Goal: Task Accomplishment & Management: Manage account settings

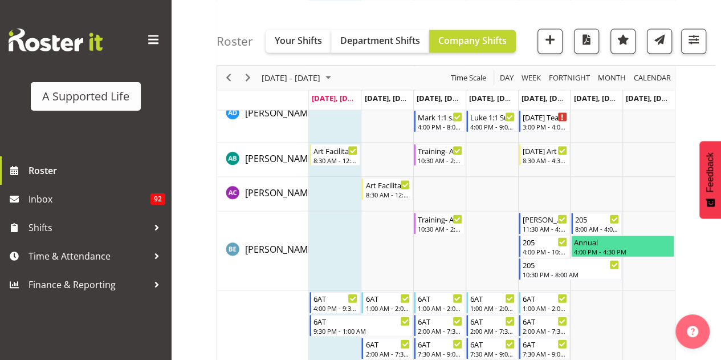
scroll to position [1171, 0]
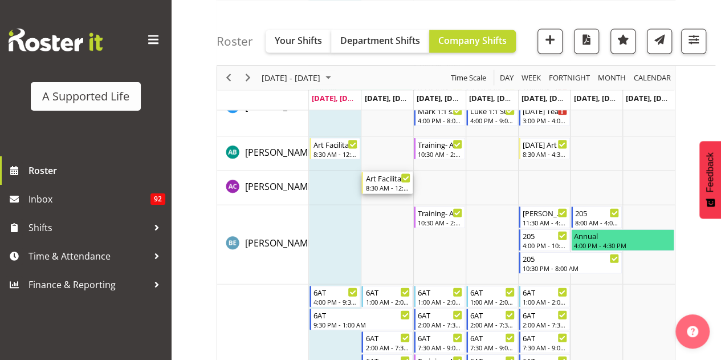
click at [393, 187] on div "8:30 AM - 12:30 PM" at bounding box center [387, 187] width 45 height 9
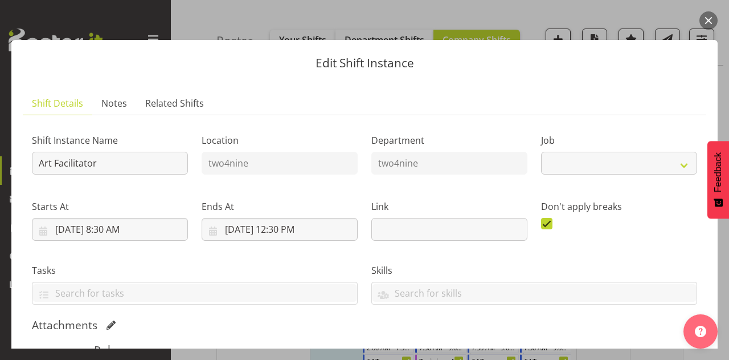
select select "4117"
click at [714, 22] on button "button" at bounding box center [709, 20] width 18 height 18
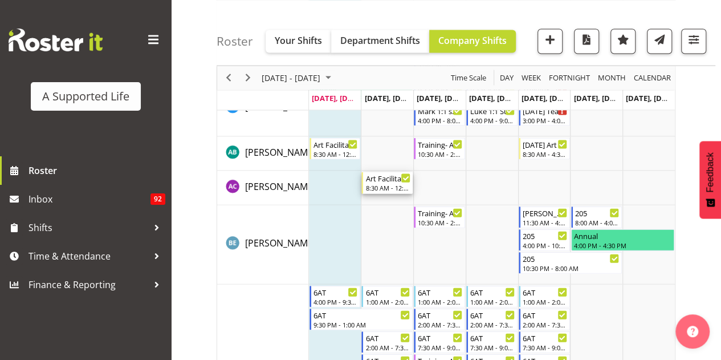
click at [391, 187] on div "8:30 AM - 12:30 PM" at bounding box center [387, 187] width 45 height 9
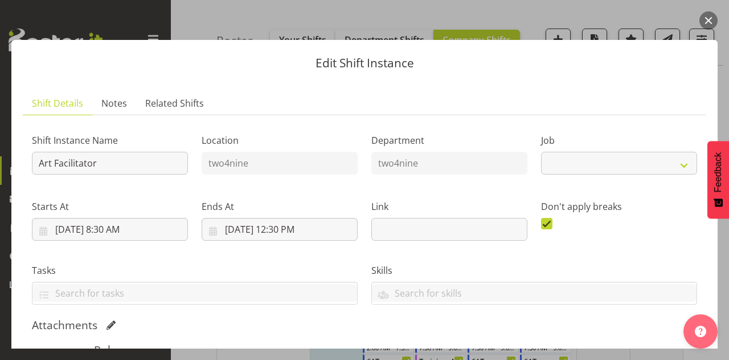
select select "4117"
click at [711, 19] on button "button" at bounding box center [709, 20] width 18 height 18
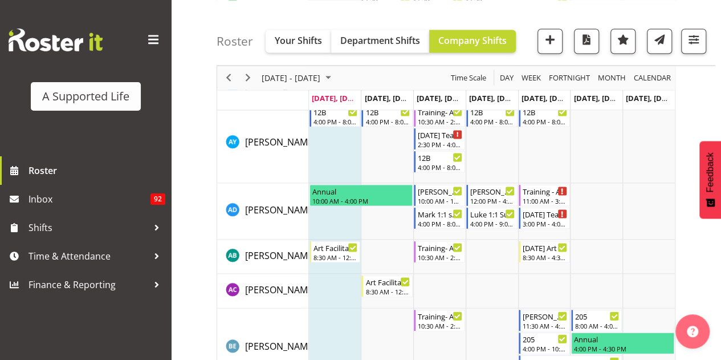
scroll to position [1063, 0]
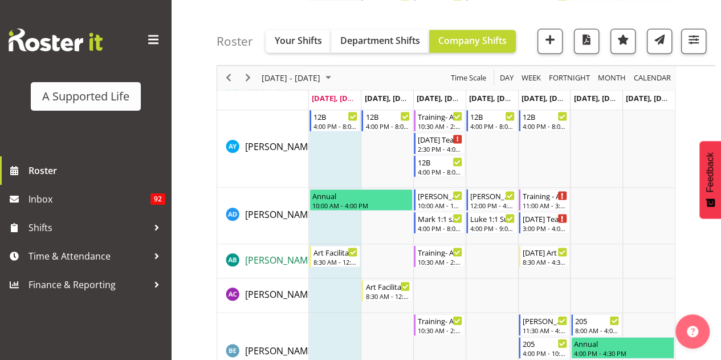
click at [283, 256] on span "[PERSON_NAME]" at bounding box center [280, 259] width 71 height 13
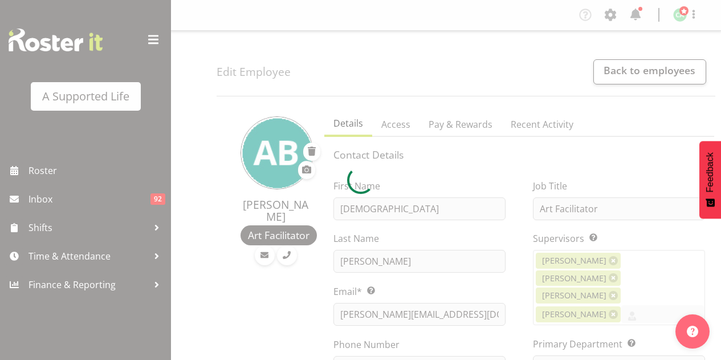
select select "TimelineWeek"
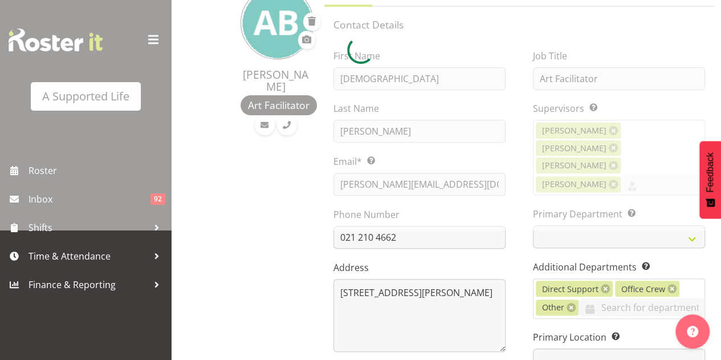
select select
select select "566"
select select "924"
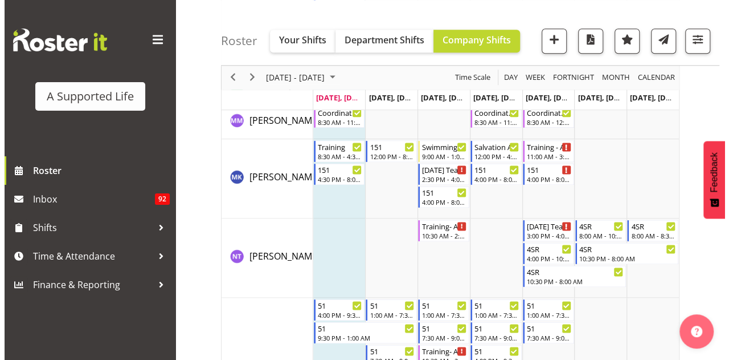
scroll to position [4994, 0]
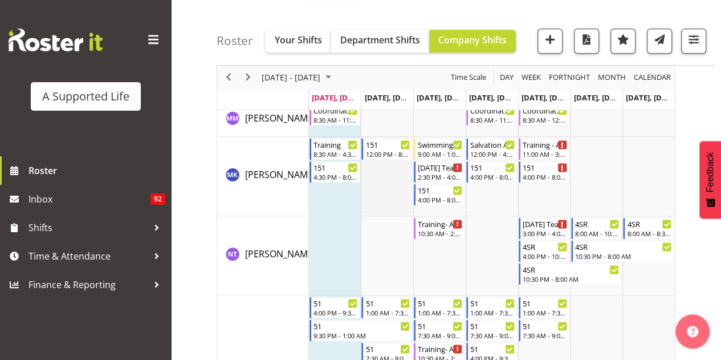
click at [377, 170] on td "Timeline Week of August 25, 2025" at bounding box center [387, 176] width 52 height 79
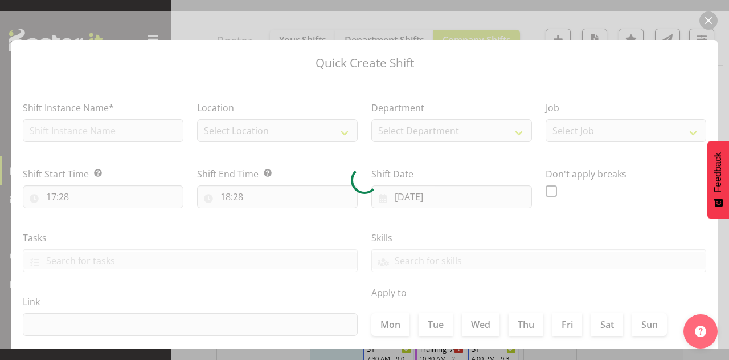
type input "26/08/2025"
checkbox input "true"
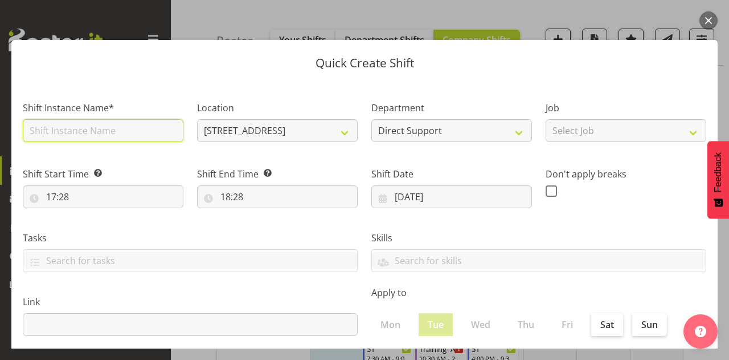
click at [127, 124] on input "text" at bounding box center [103, 130] width 161 height 23
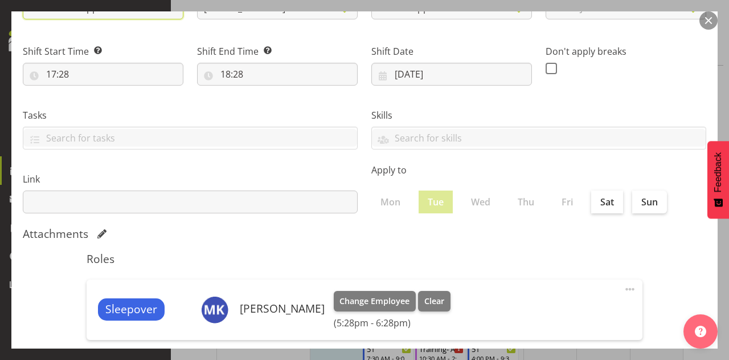
scroll to position [117, 0]
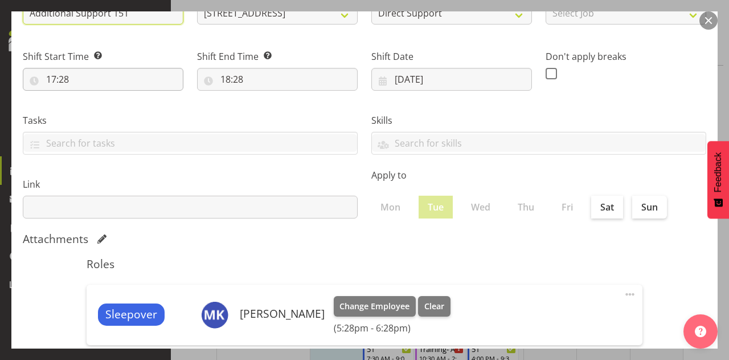
type input "Additional Support 151"
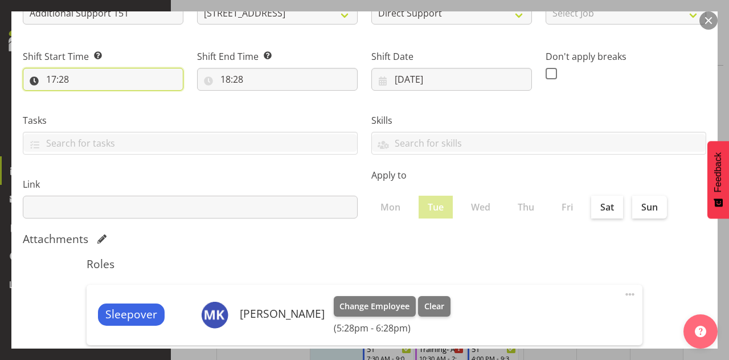
click at [60, 78] on input "17:28" at bounding box center [103, 79] width 161 height 23
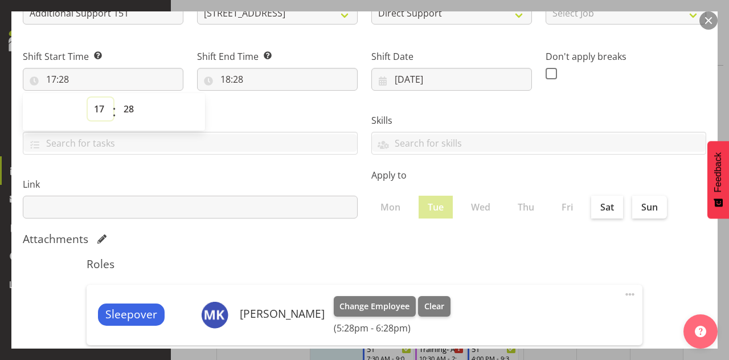
click at [103, 108] on select "00 01 02 03 04 05 06 07 08 09 10 11 12 13 14 15 16 17 18 19 20 21 22 23" at bounding box center [101, 108] width 26 height 23
select select "10"
click at [88, 97] on select "00 01 02 03 04 05 06 07 08 09 10 11 12 13 14 15 16 17 18 19 20 21 22 23" at bounding box center [101, 108] width 26 height 23
type input "10:28"
click at [126, 109] on select "00 01 02 03 04 05 06 07 08 09 10 11 12 13 14 15 16 17 18 19 20 21 22 23 24 25 2…" at bounding box center [130, 108] width 26 height 23
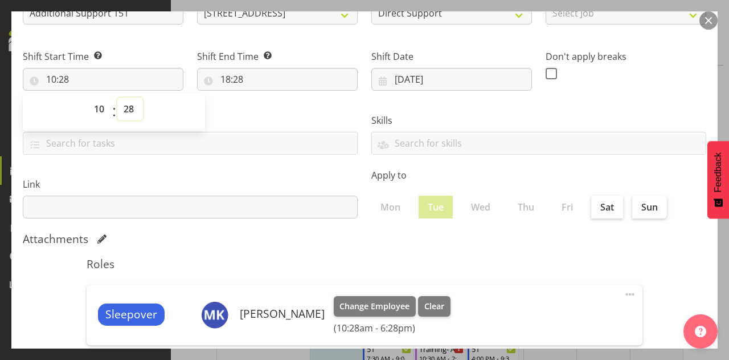
select select "0"
click at [117, 97] on select "00 01 02 03 04 05 06 07 08 09 10 11 12 13 14 15 16 17 18 19 20 21 22 23 24 25 2…" at bounding box center [130, 108] width 26 height 23
type input "10:00"
click at [231, 82] on input "18:28" at bounding box center [277, 79] width 161 height 23
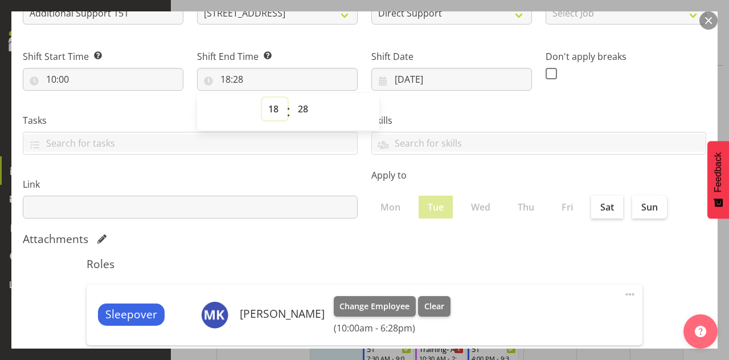
click at [267, 112] on select "00 01 02 03 04 05 06 07 08 09 10 11 12 13 14 15 16 17 18 19 20 21 22 23" at bounding box center [275, 108] width 26 height 23
select select "12"
click at [262, 97] on select "00 01 02 03 04 05 06 07 08 09 10 11 12 13 14 15 16 17 18 19 20 21 22 23" at bounding box center [275, 108] width 26 height 23
type input "12:28"
click at [302, 112] on select "00 01 02 03 04 05 06 07 08 09 10 11 12 13 14 15 16 17 18 19 20 21 22 23 24 25 2…" at bounding box center [305, 108] width 26 height 23
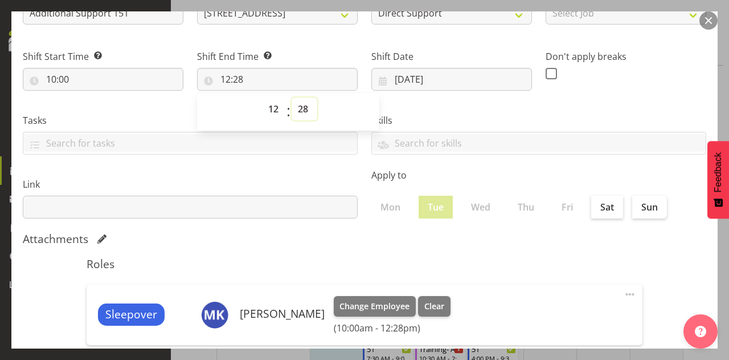
select select "0"
click at [292, 97] on select "00 01 02 03 04 05 06 07 08 09 10 11 12 13 14 15 16 17 18 19 20 21 22 23 24 25 2…" at bounding box center [305, 108] width 26 height 23
type input "12:00"
click at [513, 117] on label "Skills" at bounding box center [539, 120] width 335 height 14
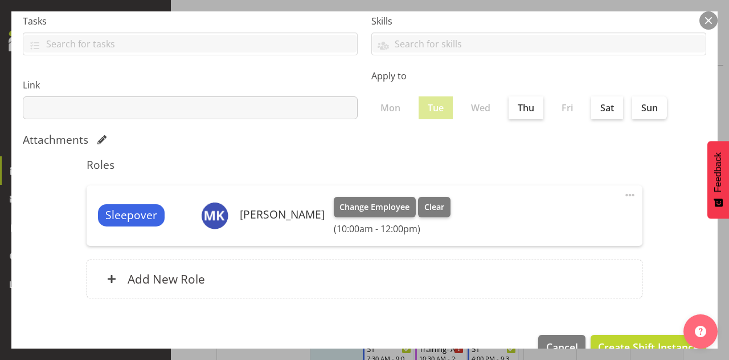
scroll to position [244, 0]
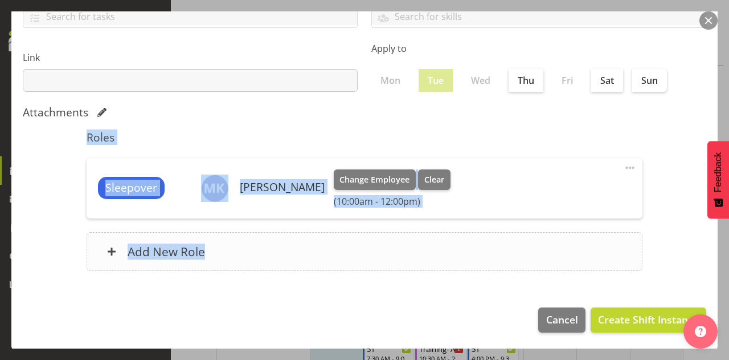
drag, startPoint x: 513, startPoint y: 117, endPoint x: 512, endPoint y: 262, distance: 144.2
click at [512, 262] on section "Shift Instance Name* Additional Support 151 Location 151 Edmonton Road 1.241 Ed…" at bounding box center [364, 65] width 707 height 459
click at [529, 155] on div "Roles Sleepover Monique Koolaard Change Employee Clear (10:00am - 12:00pm) Edit…" at bounding box center [365, 204] width 570 height 161
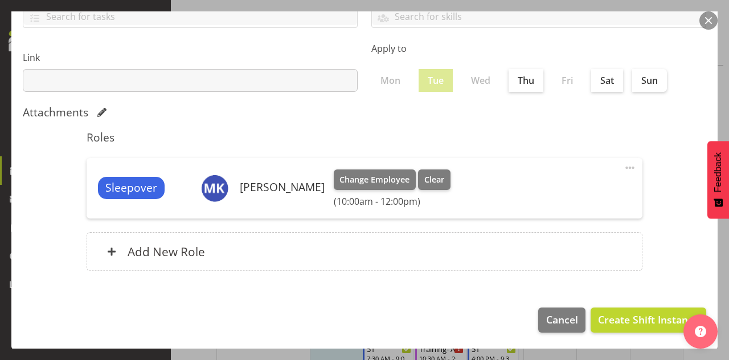
scroll to position [0, 0]
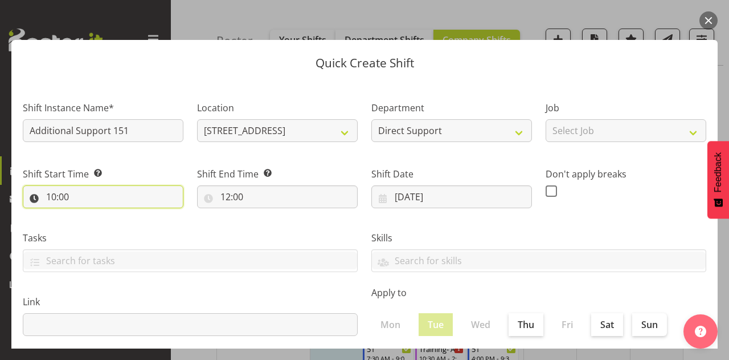
click at [64, 195] on input "10:00" at bounding box center [103, 196] width 161 height 23
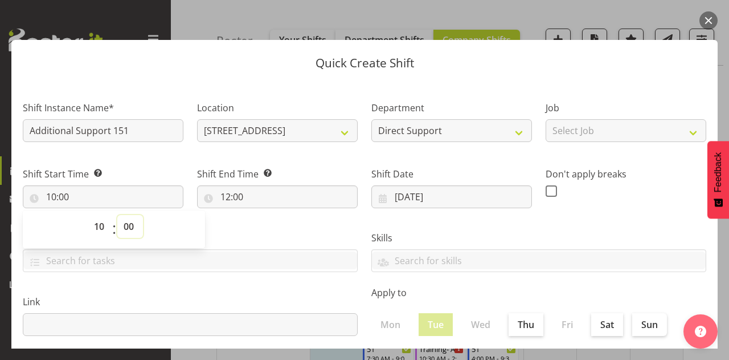
click at [129, 222] on select "00 01 02 03 04 05 06 07 08 09 10 11 12 13 14 15 16 17 18 19 20 21 22 23 24 25 2…" at bounding box center [130, 226] width 26 height 23
select select "30"
click at [117, 215] on select "00 01 02 03 04 05 06 07 08 09 10 11 12 13 14 15 16 17 18 19 20 21 22 23 24 25 2…" at bounding box center [130, 226] width 26 height 23
type input "10:30"
click at [260, 244] on label "Tasks" at bounding box center [190, 238] width 335 height 14
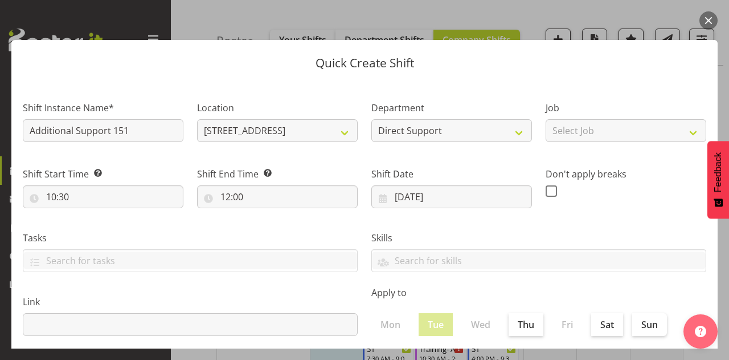
scroll to position [244, 0]
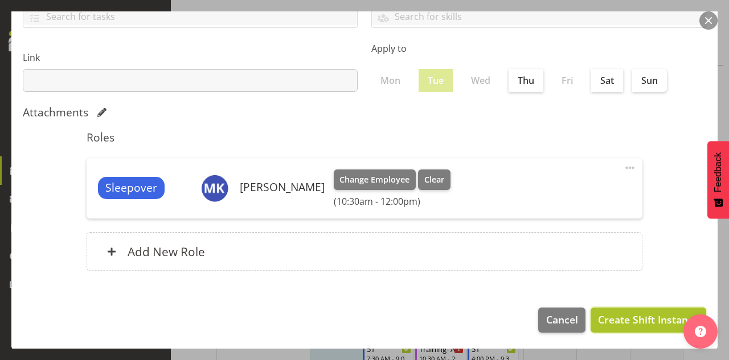
click at [618, 321] on span "Create Shift Instance" at bounding box center [648, 319] width 101 height 15
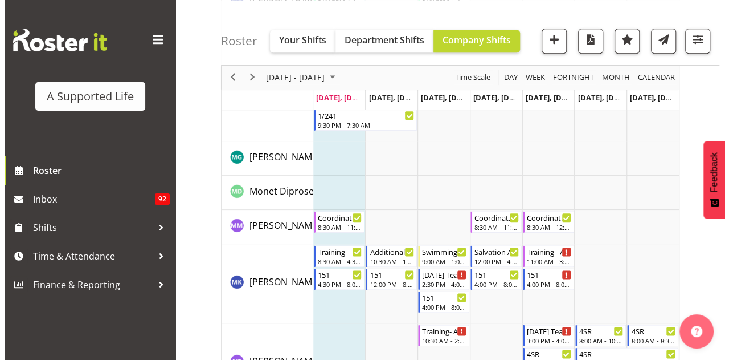
scroll to position [4936, 0]
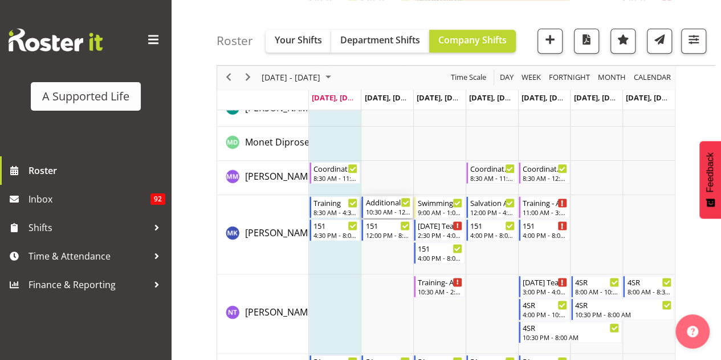
click at [389, 207] on div "10:30 AM - 12:00 PM" at bounding box center [387, 211] width 45 height 9
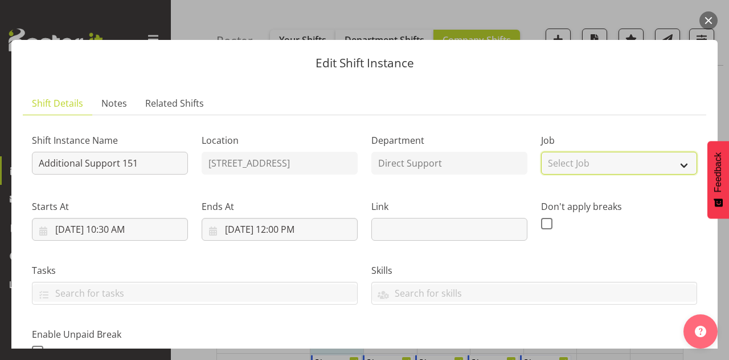
click at [570, 158] on select "Select Job Create new job Accounts and Payroll Admin Support Aspirations and Su…" at bounding box center [619, 163] width 156 height 23
select select "4112"
click at [541, 152] on select "Select Job Create new job Accounts and Payroll Admin Support Aspirations and Su…" at bounding box center [619, 163] width 156 height 23
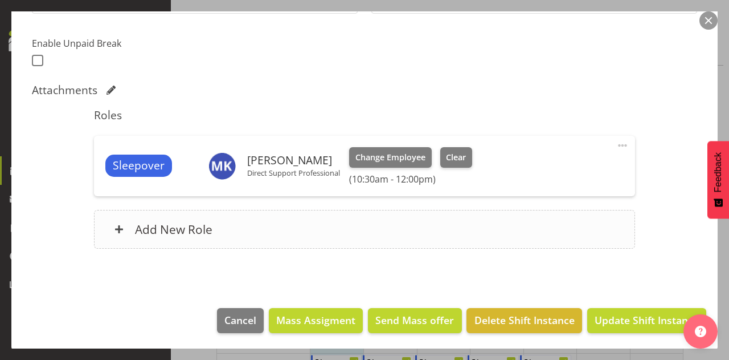
click at [370, 232] on div "Add New Role" at bounding box center [364, 229] width 541 height 39
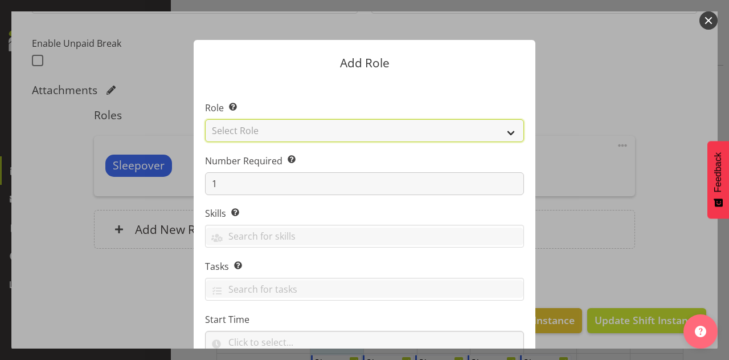
click at [365, 131] on select "Select Role Accounts and Payroll Admin Support Aspirations & Support Facilitato…" at bounding box center [364, 130] width 319 height 23
select select "519"
click at [205, 119] on select "Select Role Accounts and Payroll Admin Support Aspirations & Support Facilitato…" at bounding box center [364, 130] width 319 height 23
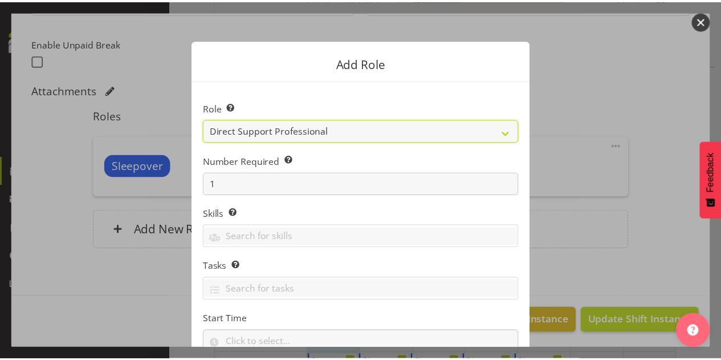
scroll to position [133, 0]
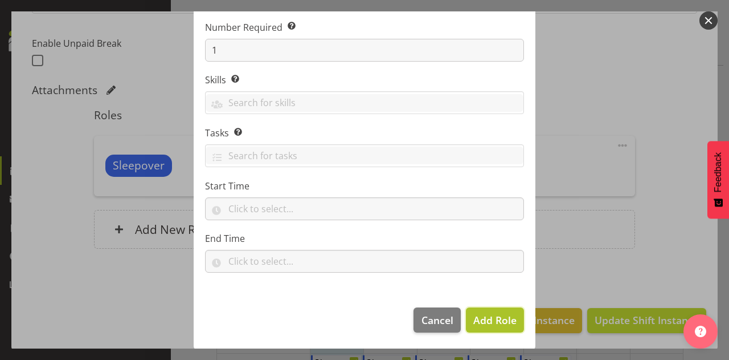
click at [475, 321] on span "Add Role" at bounding box center [495, 320] width 43 height 14
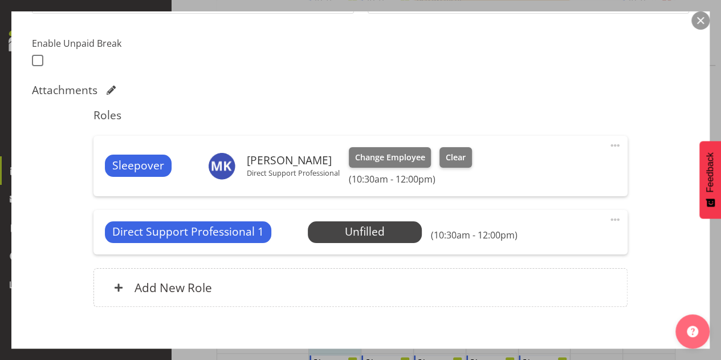
scroll to position [299, 0]
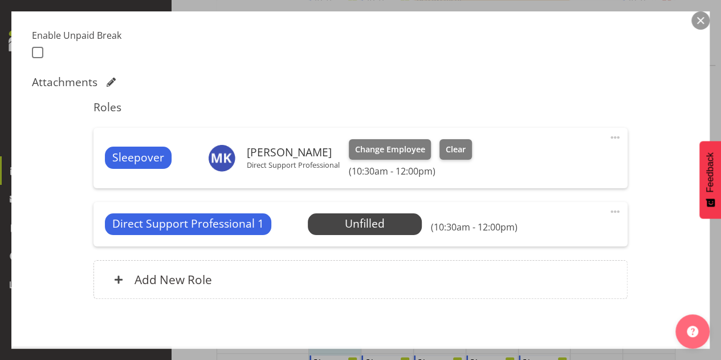
click at [608, 140] on span at bounding box center [615, 138] width 14 height 14
click at [572, 203] on link "Delete" at bounding box center [566, 203] width 109 height 21
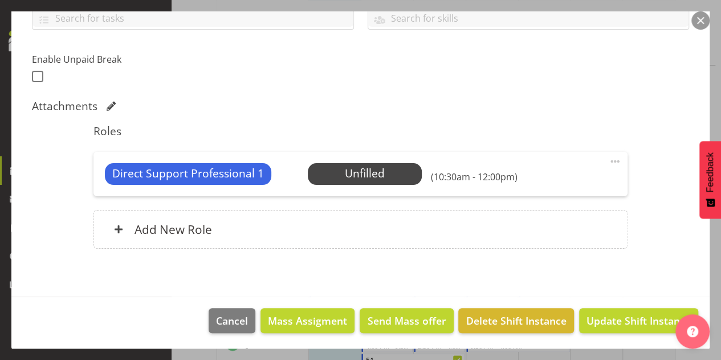
scroll to position [5029, 0]
click at [595, 315] on span "Update Shift Instance" at bounding box center [638, 320] width 104 height 15
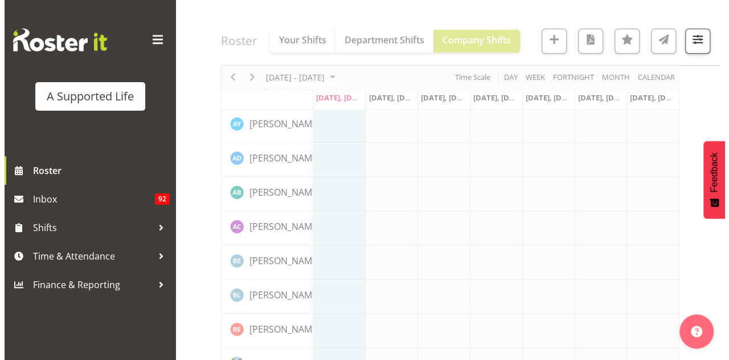
scroll to position [0, 0]
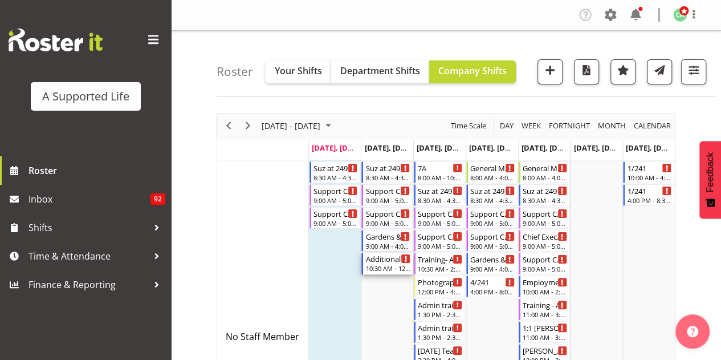
click at [384, 268] on div "10:30 AM - 12:00 PM" at bounding box center [387, 267] width 45 height 9
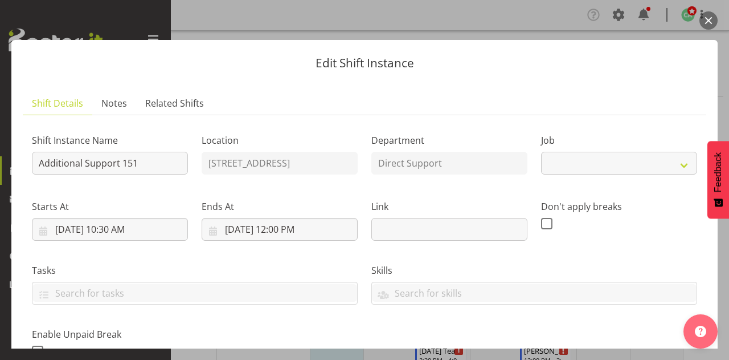
select select "4112"
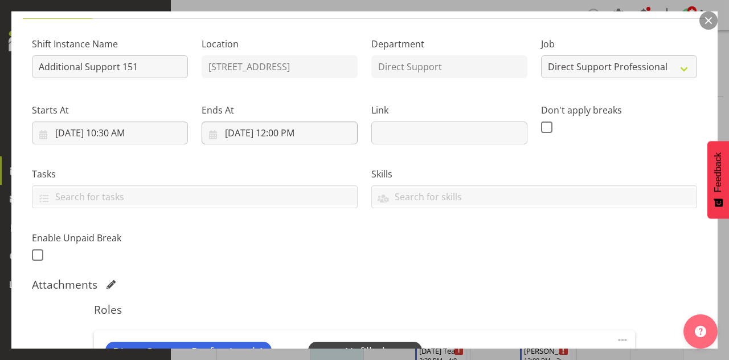
scroll to position [263, 0]
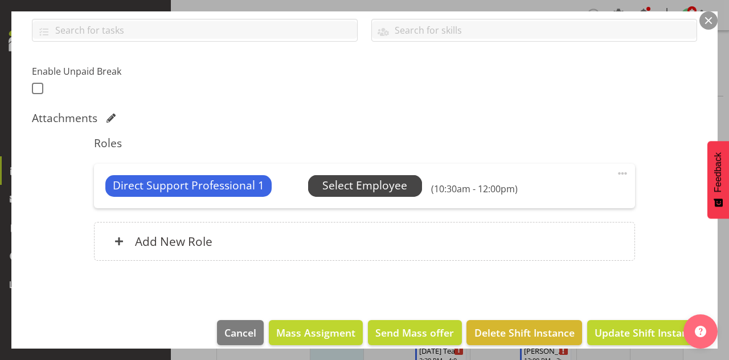
click at [340, 180] on span "Select Employee" at bounding box center [365, 185] width 85 height 17
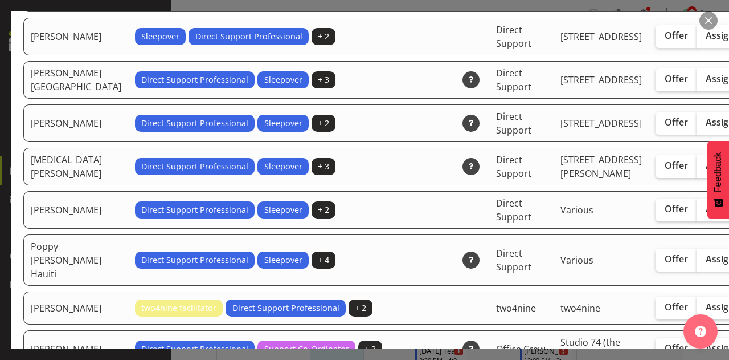
scroll to position [2563, 0]
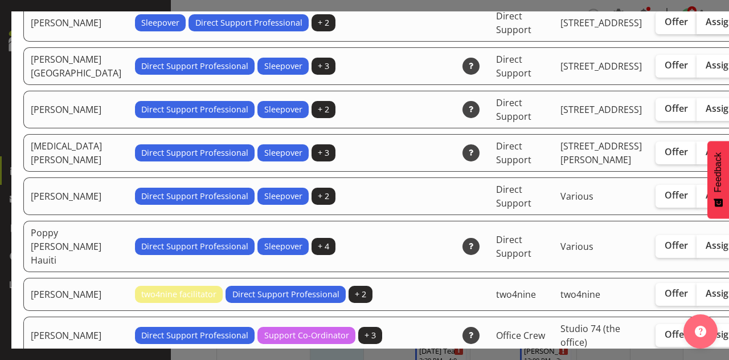
click at [706, 27] on span "Assign" at bounding box center [720, 21] width 28 height 11
click at [697, 26] on input "Assign" at bounding box center [700, 21] width 7 height 7
checkbox input "true"
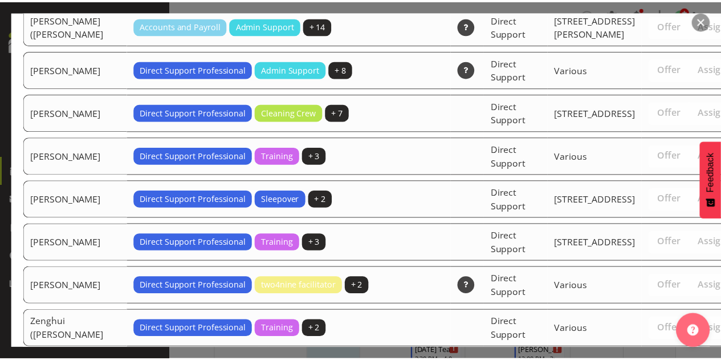
scroll to position [3993, 0]
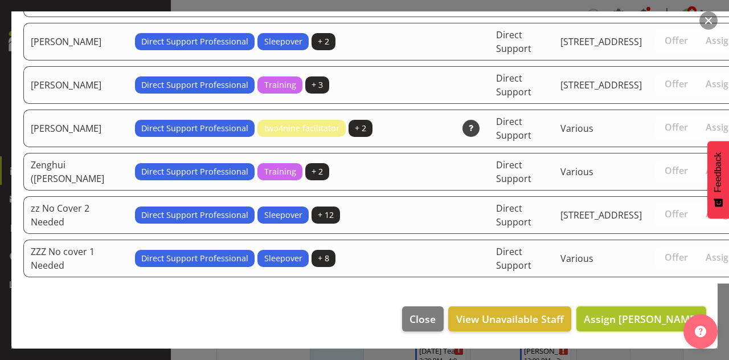
click at [588, 326] on span "Assign Monique Koolaard" at bounding box center [641, 318] width 115 height 15
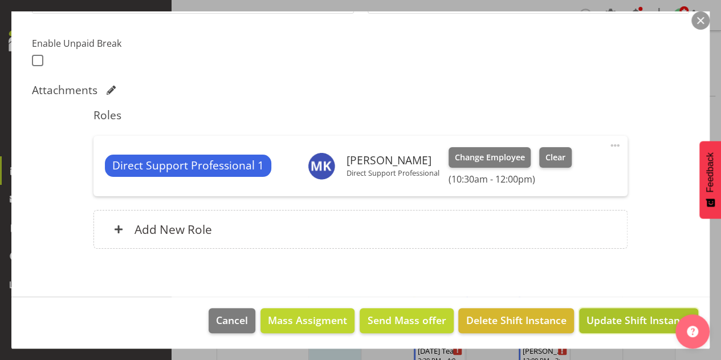
click at [612, 319] on span "Update Shift Instance" at bounding box center [638, 319] width 104 height 15
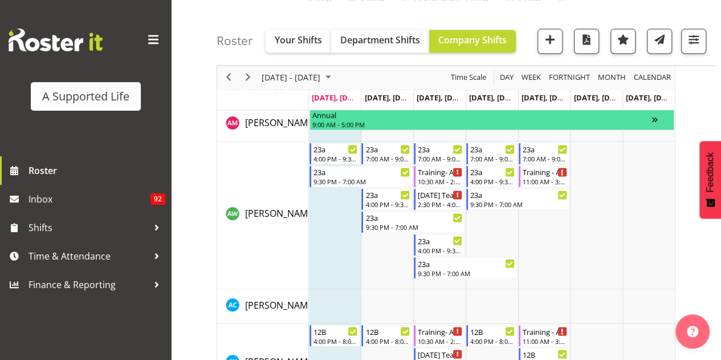
scroll to position [916, 0]
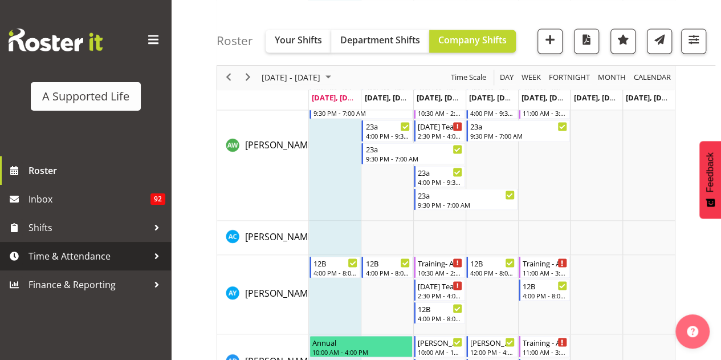
click at [83, 252] on span "Time & Attendance" at bounding box center [88, 255] width 120 height 17
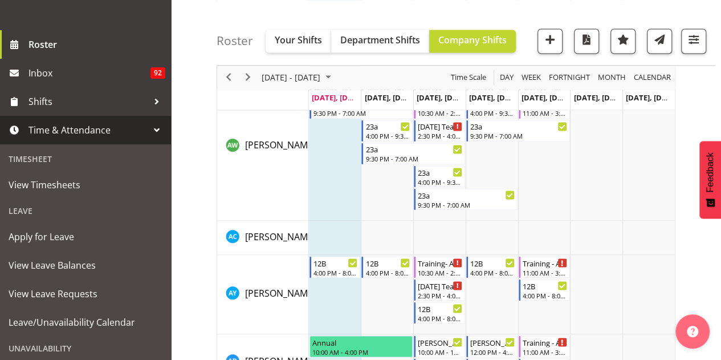
scroll to position [128, 0]
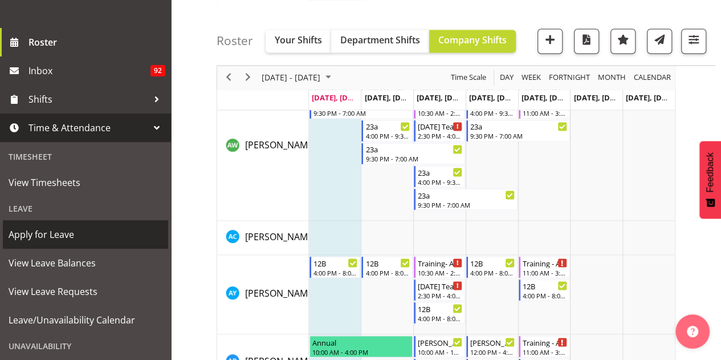
click at [71, 241] on span "Apply for Leave" at bounding box center [86, 234] width 154 height 17
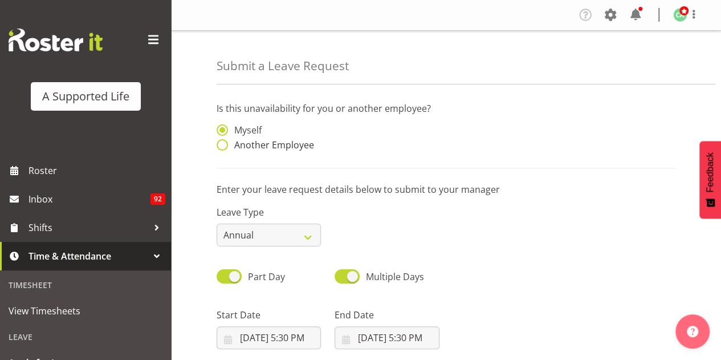
click at [235, 144] on span "Another Employee" at bounding box center [271, 144] width 86 height 11
click at [224, 144] on input "Another Employee" at bounding box center [220, 144] width 7 height 7
radio input "true"
click at [351, 139] on input "text" at bounding box center [387, 135] width 104 height 23
click at [356, 170] on link "Ashley Couling" at bounding box center [389, 164] width 109 height 21
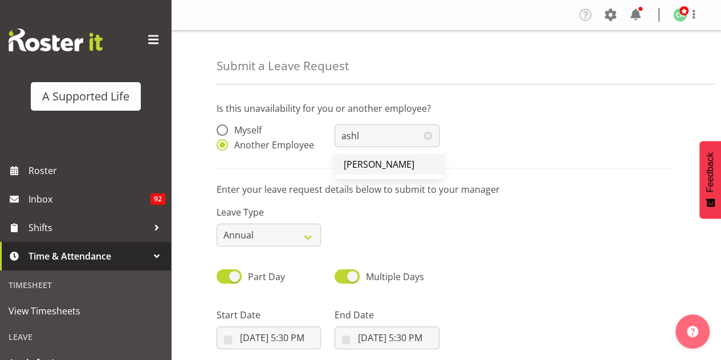
type input "Ashley Couling"
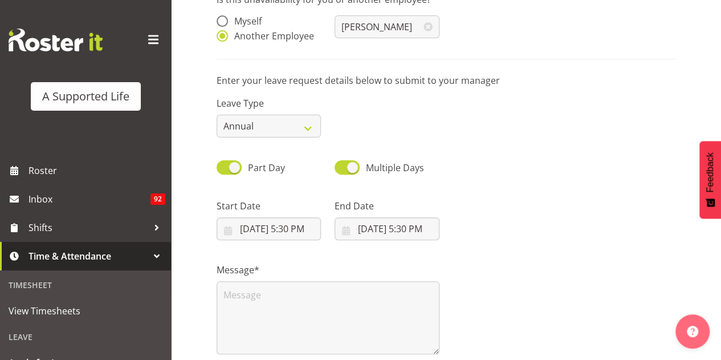
scroll to position [108, 0]
click at [305, 127] on select "Annual Sick Bereavement Domestic Violence Parental Jury Service Day In Lieu Oth…" at bounding box center [269, 126] width 104 height 23
select select "Sick"
click at [217, 115] on select "Annual Sick Bereavement Domestic Violence Parental Jury Service Day In Lieu Oth…" at bounding box center [269, 126] width 104 height 23
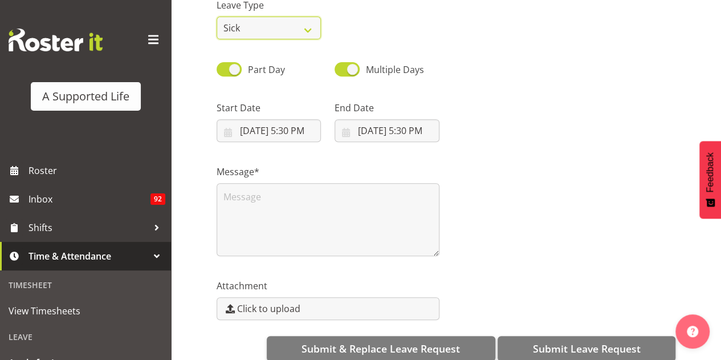
scroll to position [207, 0]
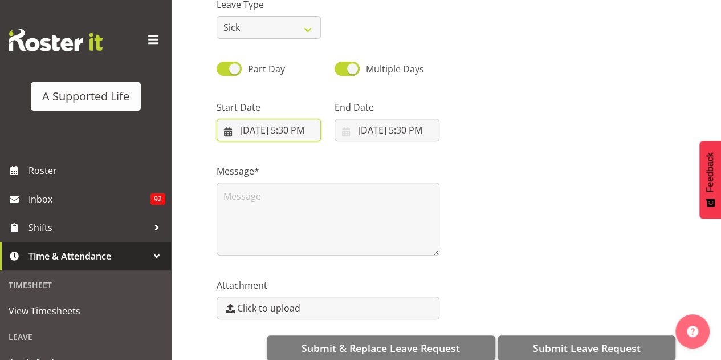
click at [263, 134] on input "8/25/2025, 5:30 PM" at bounding box center [269, 130] width 104 height 23
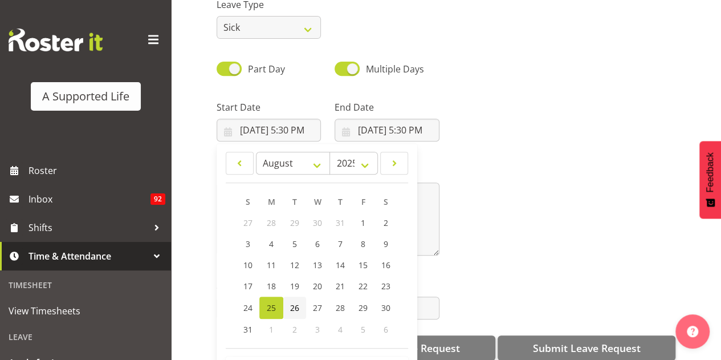
click at [296, 309] on span "26" at bounding box center [294, 307] width 9 height 11
type input "8/26/2025, 5:30 PM"
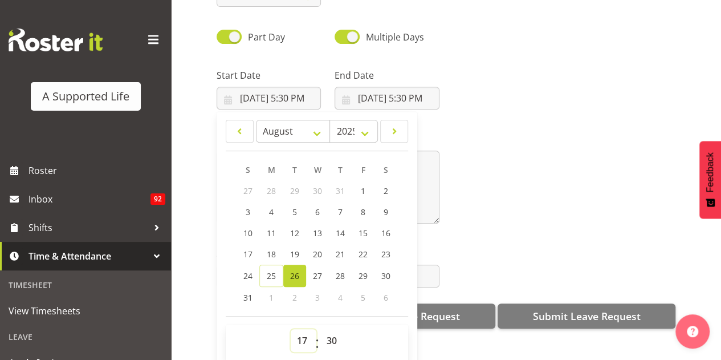
click at [300, 335] on select "00 01 02 03 04 05 06 07 08 09 10 11 12 13 14 15 16 17 18 19 20 21 22 23" at bounding box center [304, 340] width 26 height 23
select select "8"
click at [291, 329] on select "00 01 02 03 04 05 06 07 08 09 10 11 12 13 14 15 16 17 18 19 20 21 22 23" at bounding box center [304, 340] width 26 height 23
type input "8/26/2025, 8:30 AM"
click at [463, 154] on div "Message*" at bounding box center [446, 173] width 472 height 114
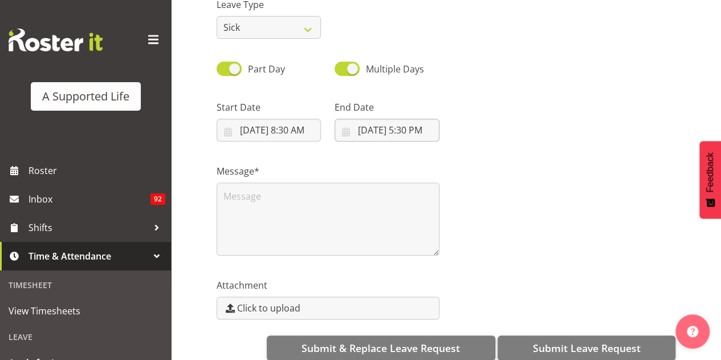
scroll to position [225, 0]
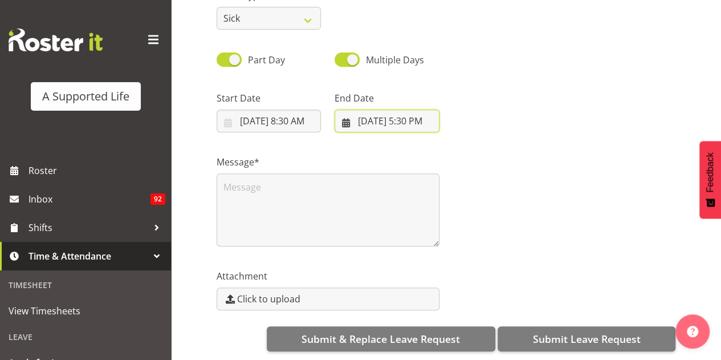
click at [398, 109] on input "8/25/2025, 5:30 PM" at bounding box center [387, 120] width 104 height 23
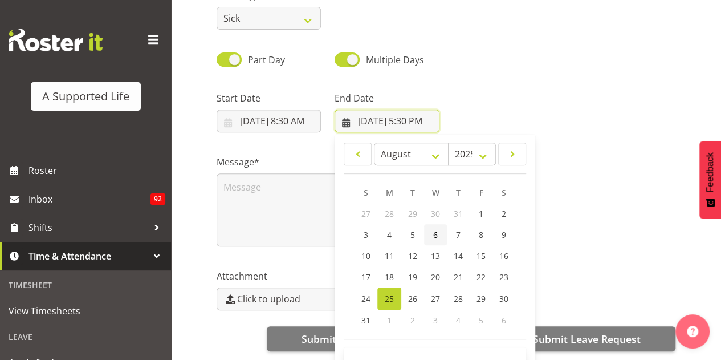
scroll to position [32, 0]
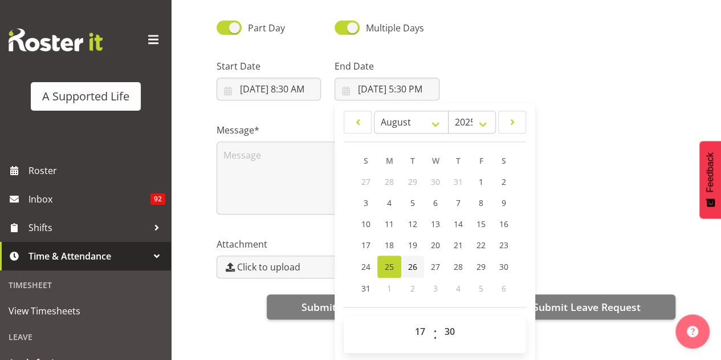
click at [410, 261] on span "26" at bounding box center [412, 266] width 9 height 11
type input "8/26/2025, 5:30 PM"
click at [419, 320] on select "00 01 02 03 04 05 06 07 08 09 10 11 12 13 14 15 16 17 18 19 20 21 22 23" at bounding box center [422, 331] width 26 height 23
select select "12"
click at [409, 320] on select "00 01 02 03 04 05 06 07 08 09 10 11 12 13 14 15 16 17 18 19 20 21 22 23" at bounding box center [422, 331] width 26 height 23
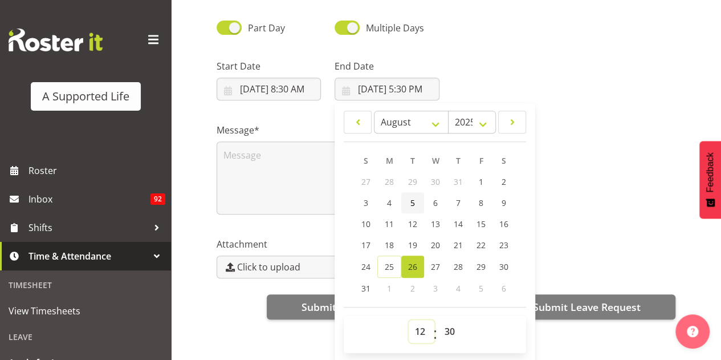
type input "[DATE] 12:30 PM"
click at [627, 180] on div "Message*" at bounding box center [446, 164] width 472 height 114
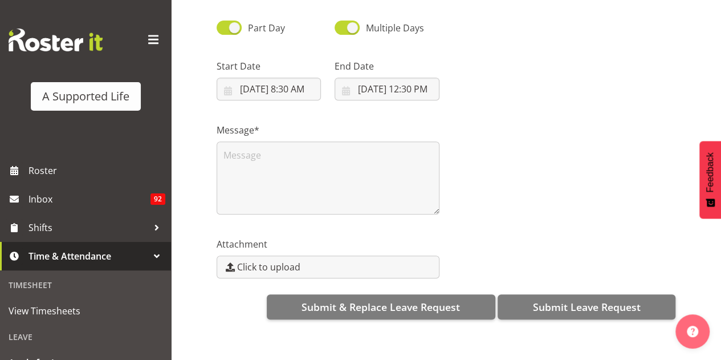
scroll to position [0, 0]
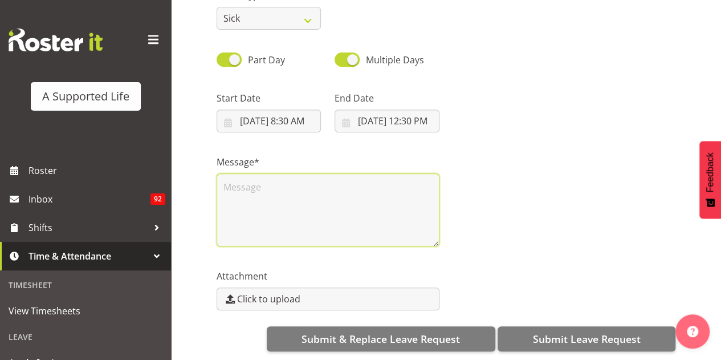
click at [370, 190] on textarea at bounding box center [328, 209] width 223 height 73
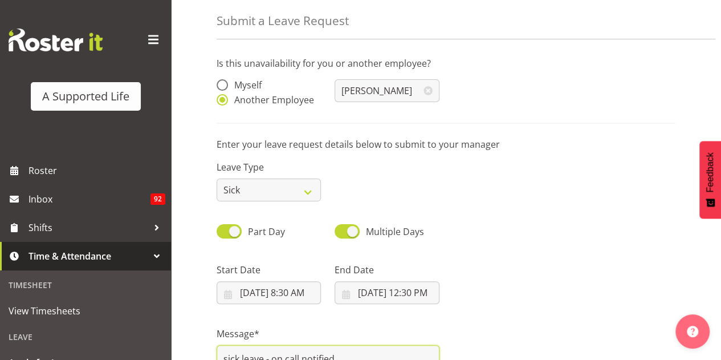
scroll to position [225, 0]
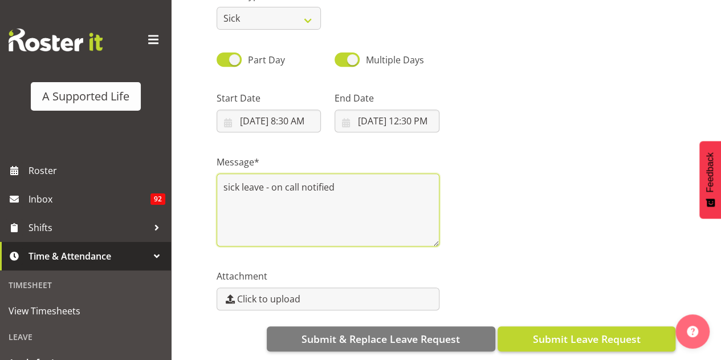
type textarea "sick leave - on call notified"
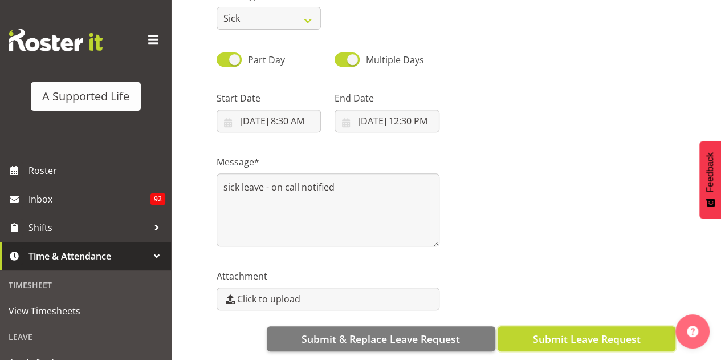
click at [572, 331] on span "Submit Leave Request" at bounding box center [586, 338] width 108 height 15
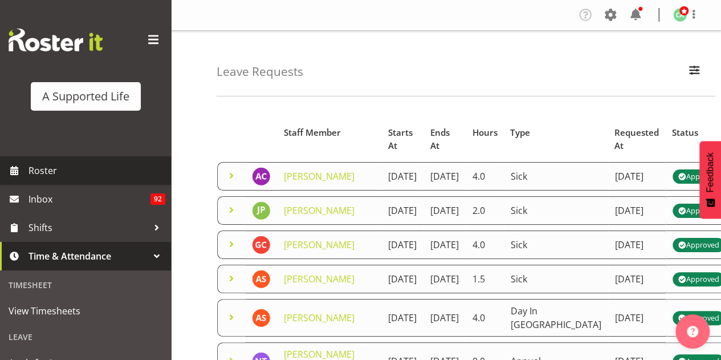
click at [99, 174] on span "Roster" at bounding box center [96, 170] width 137 height 17
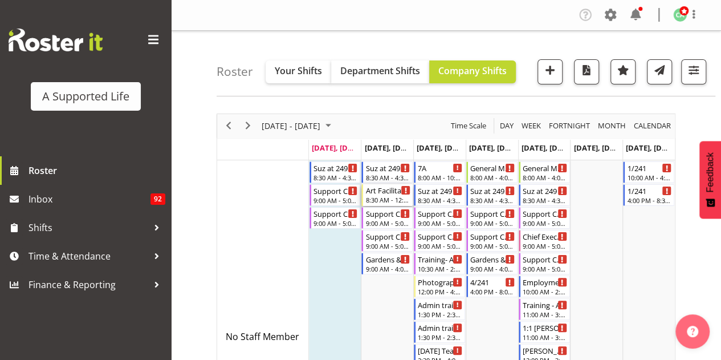
click at [390, 197] on div "8:30 AM - 12:30 PM" at bounding box center [387, 199] width 45 height 9
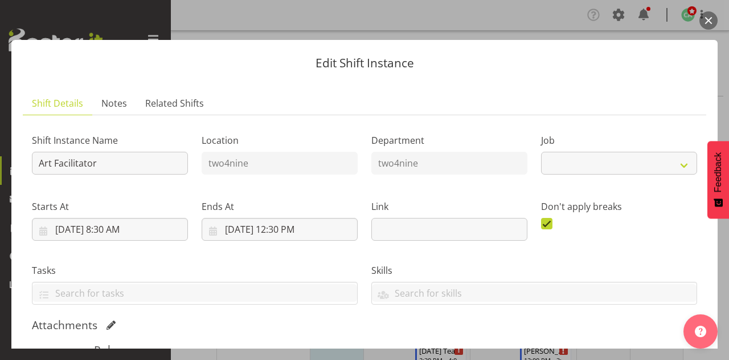
select select "4117"
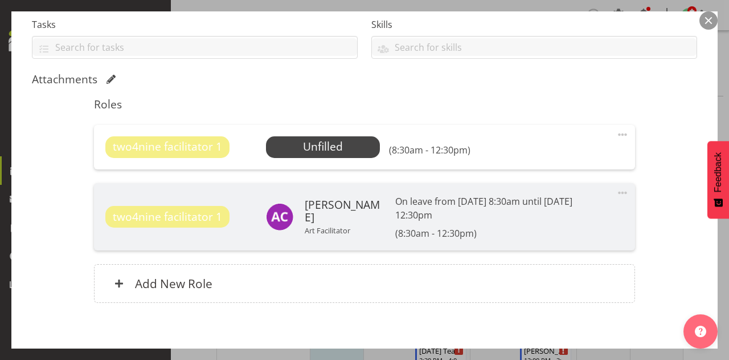
scroll to position [300, 0]
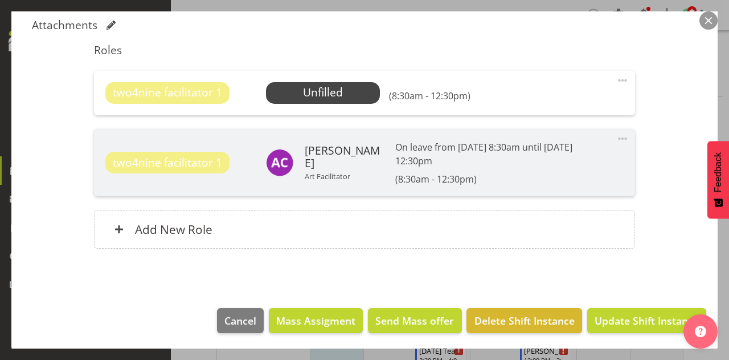
click at [354, 73] on div "two4nine facilitator 1 Unfilled Select Employee (8:30am - 12:30pm) Edit Cover R…" at bounding box center [364, 93] width 541 height 44
click at [341, 99] on span "Select Employee" at bounding box center [322, 92] width 85 height 17
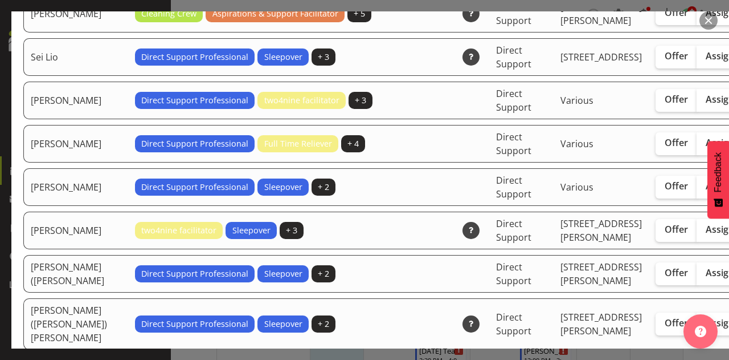
scroll to position [2994, 0]
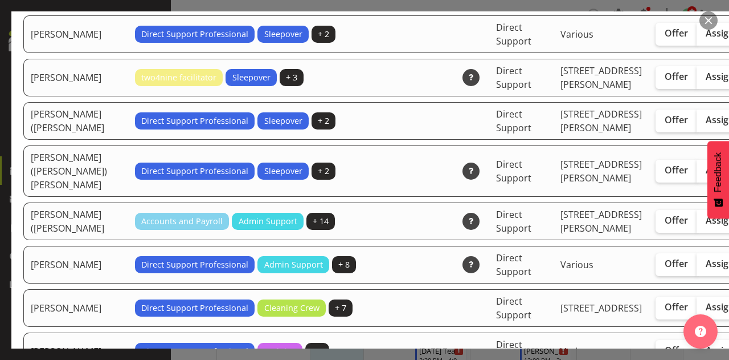
checkbox input "true"
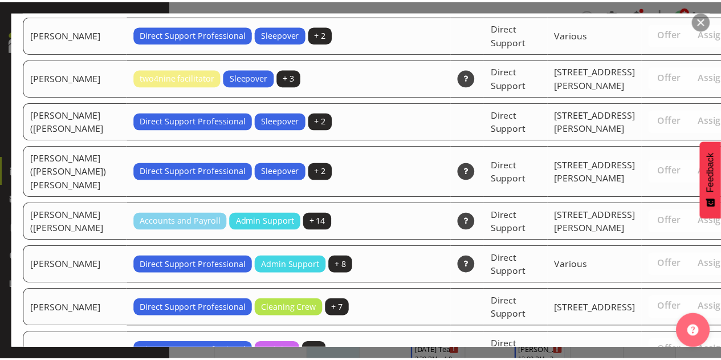
scroll to position [3688, 0]
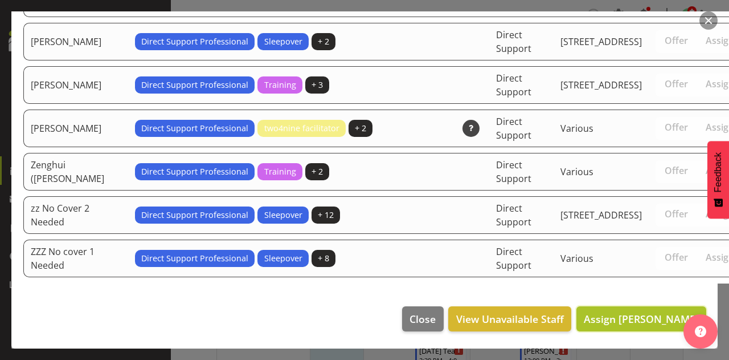
click at [626, 312] on span "Assign [PERSON_NAME]" at bounding box center [641, 319] width 115 height 14
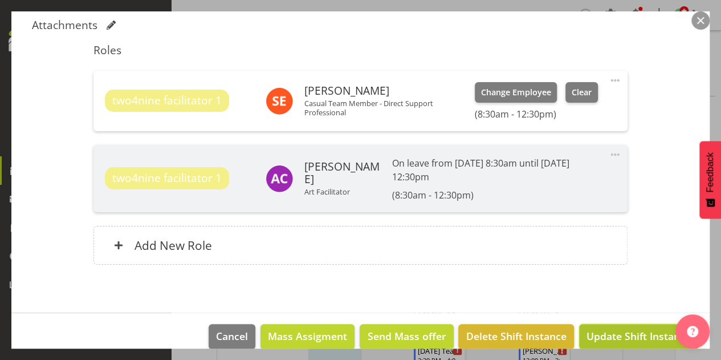
click at [613, 333] on span "Update Shift Instance" at bounding box center [638, 335] width 104 height 15
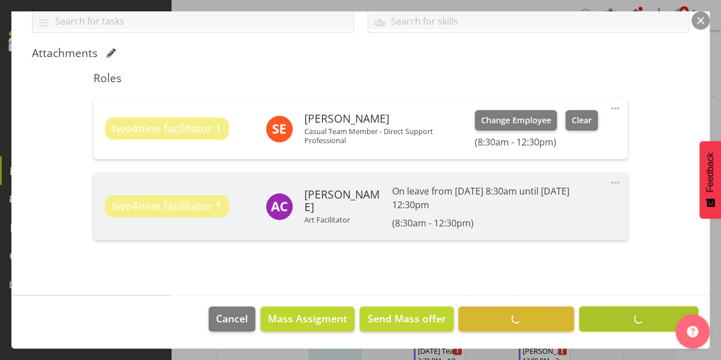
scroll to position [270, 0]
